Goal: Book appointment/travel/reservation

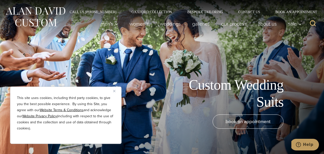
click at [113, 90] on img "Close" at bounding box center [114, 91] width 2 height 2
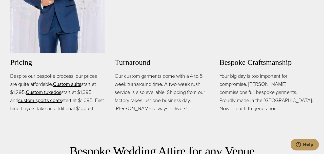
scroll to position [351, 0]
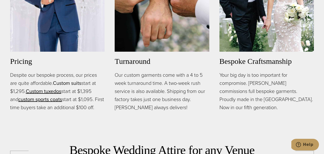
click at [73, 79] on link "Custom suits" at bounding box center [67, 83] width 28 height 8
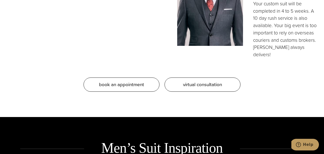
scroll to position [479, 0]
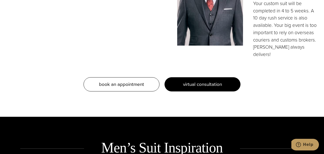
click at [184, 81] on span "virtual consultation" at bounding box center [202, 84] width 39 height 7
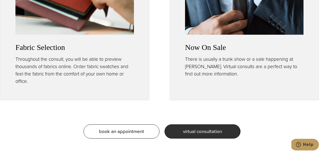
scroll to position [540, 0]
